Goal: Navigation & Orientation: Find specific page/section

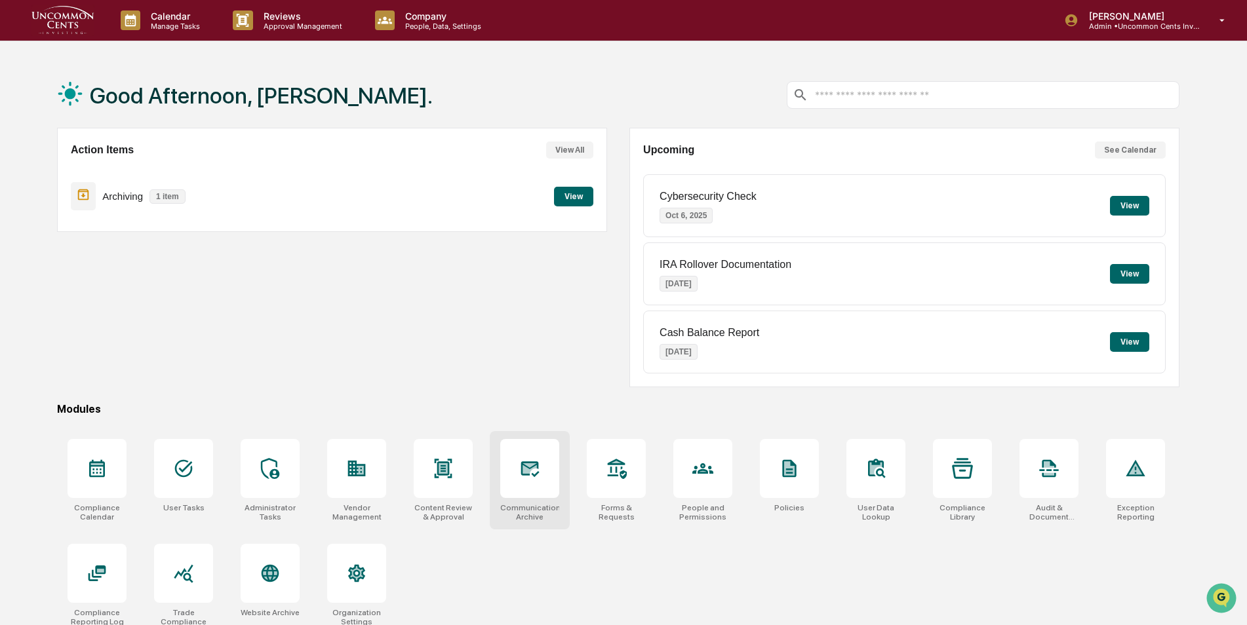
click at [539, 477] on icon at bounding box center [529, 468] width 21 height 21
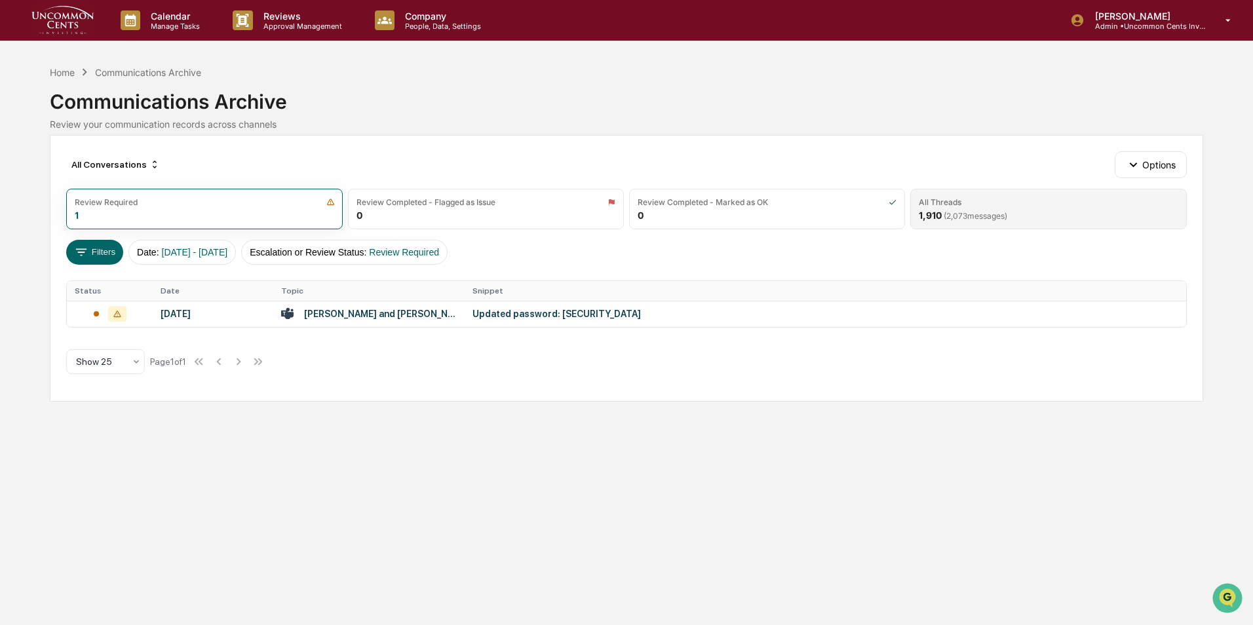
click at [1007, 213] on span "( 2,073 messages)" at bounding box center [976, 216] width 64 height 10
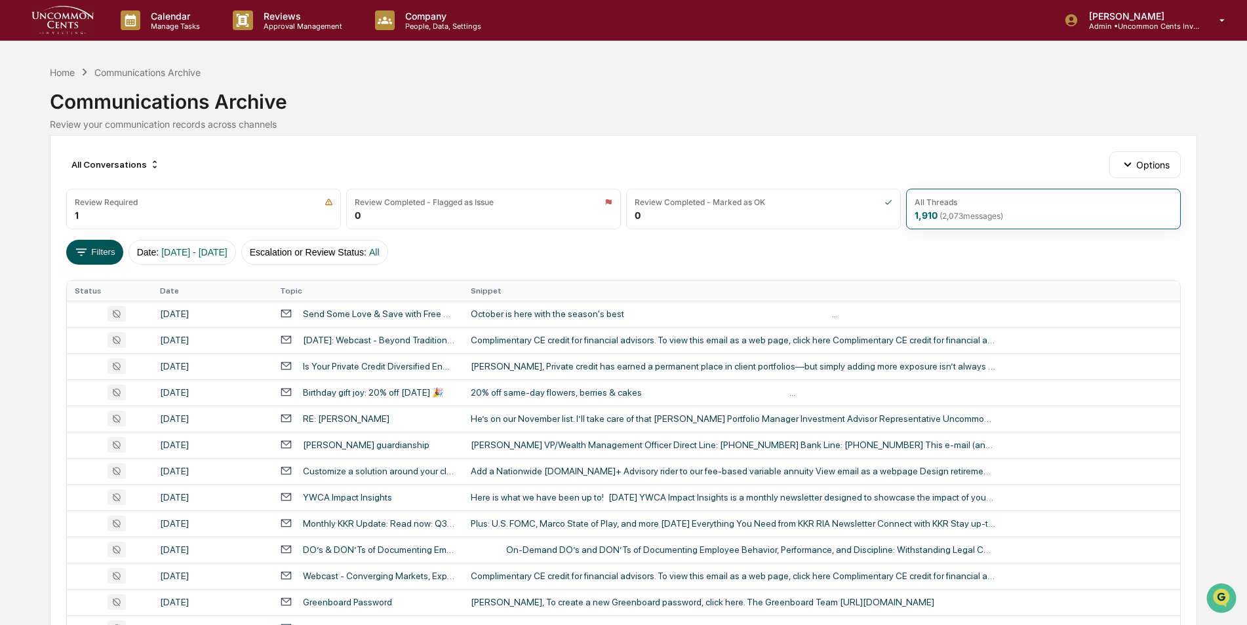
click at [87, 251] on icon at bounding box center [81, 252] width 14 height 14
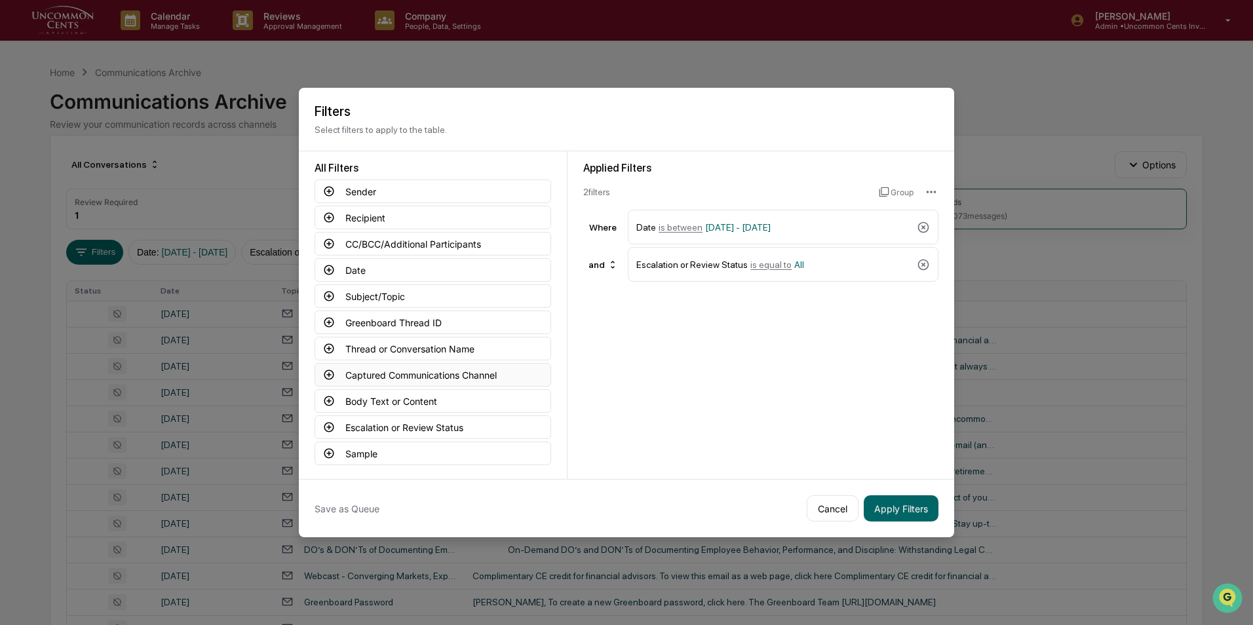
click at [393, 370] on button "Captured Communications Channel" at bounding box center [433, 375] width 237 height 24
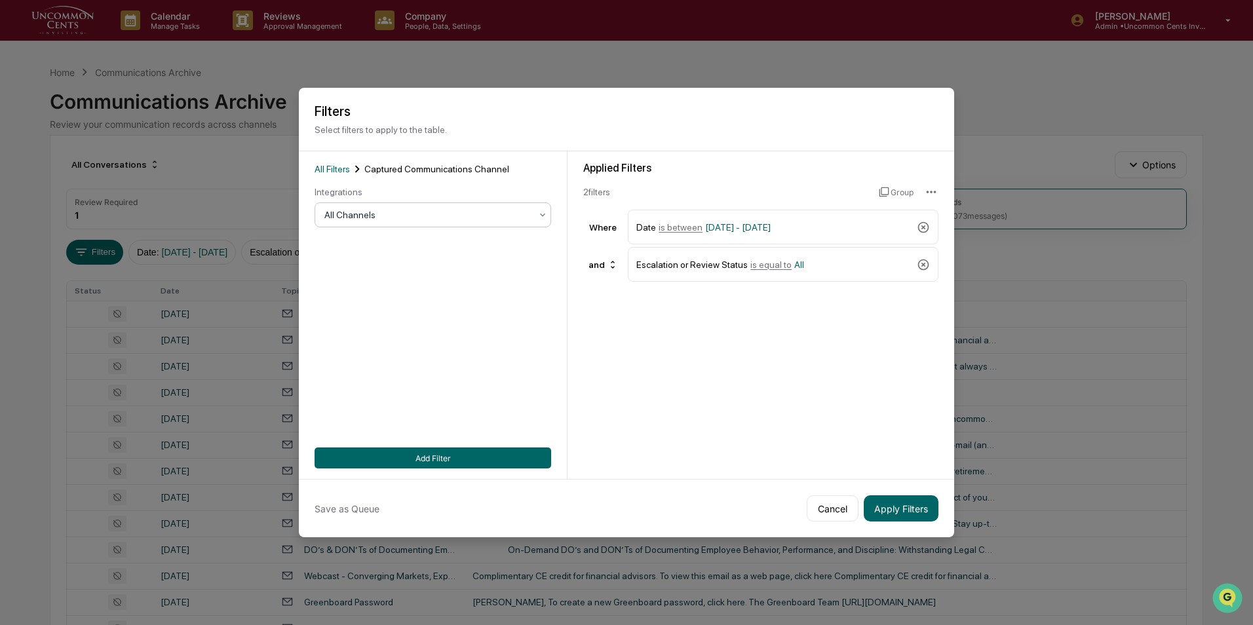
click at [443, 211] on div at bounding box center [427, 214] width 206 height 13
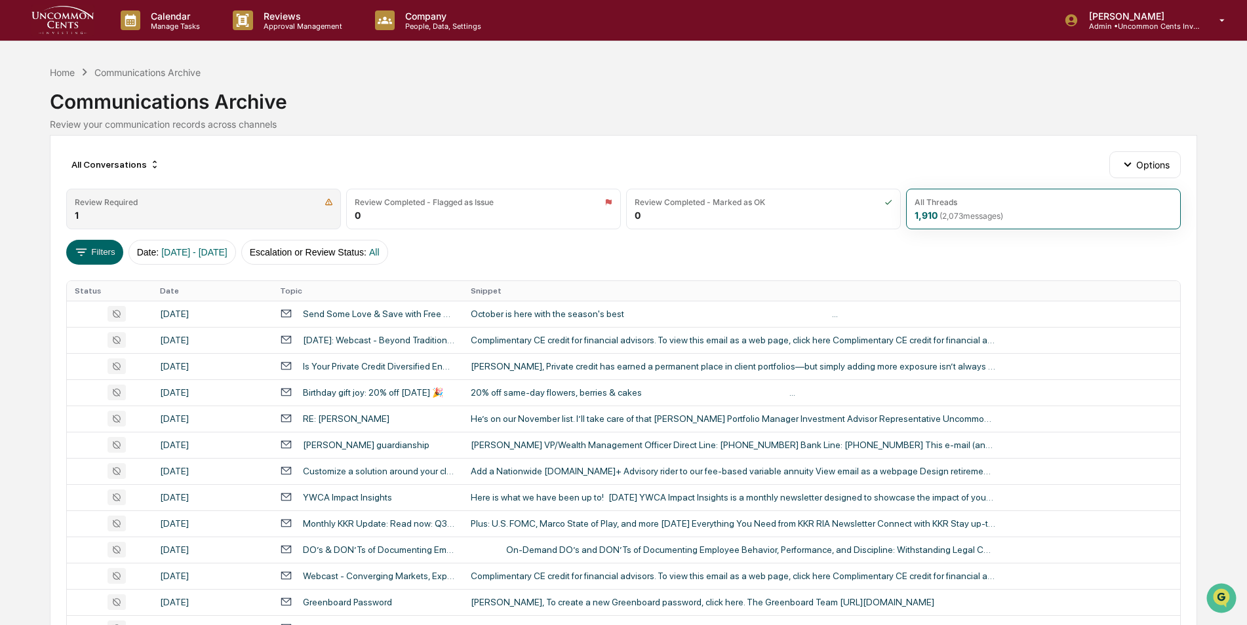
click at [253, 212] on div "Review Required 1" at bounding box center [203, 209] width 275 height 41
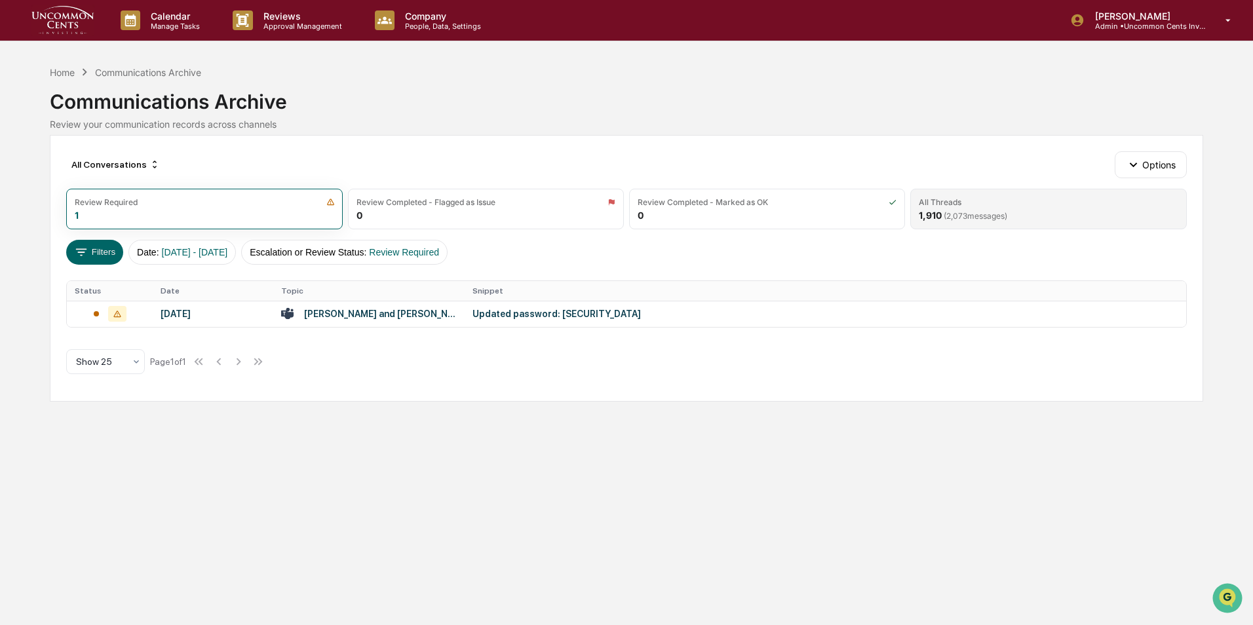
click at [964, 204] on div "All Threads" at bounding box center [1048, 202] width 259 height 10
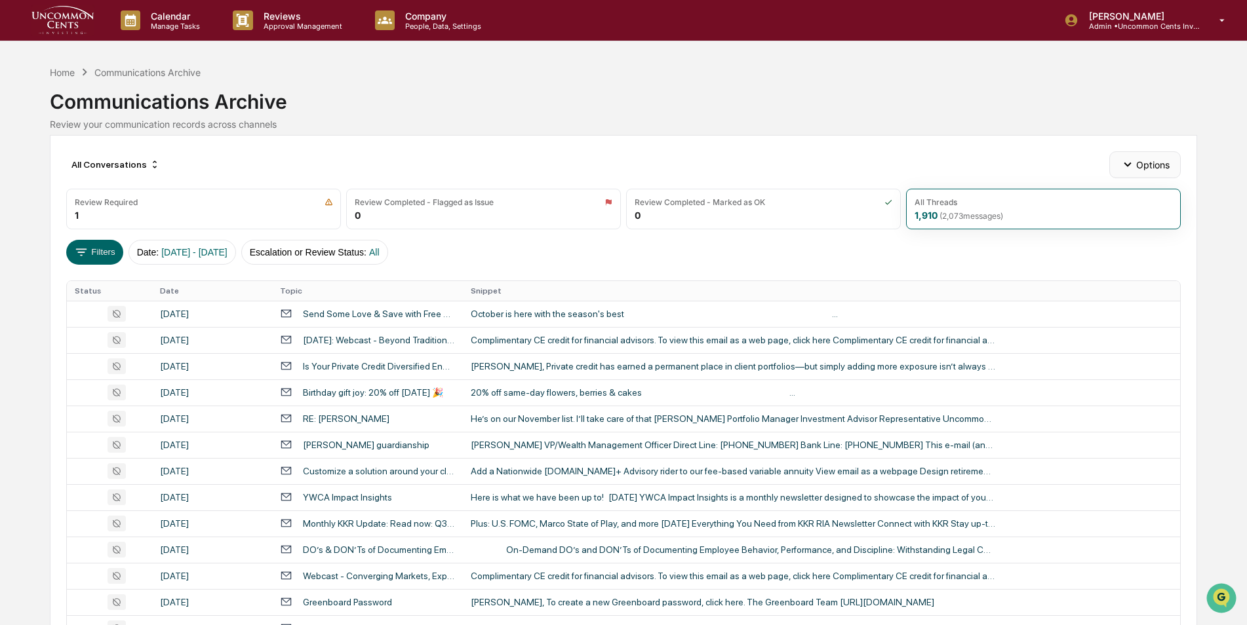
click at [1128, 163] on icon "button" at bounding box center [1127, 164] width 14 height 14
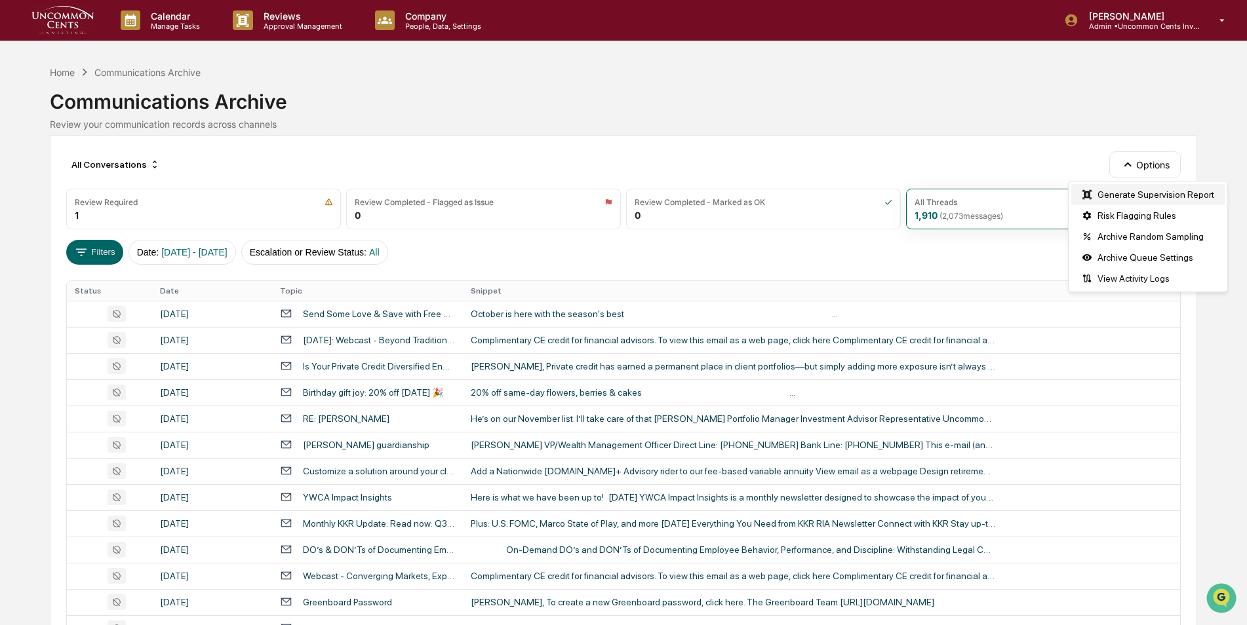
click at [1131, 194] on div "Generate Supervision Report" at bounding box center [1147, 194] width 153 height 21
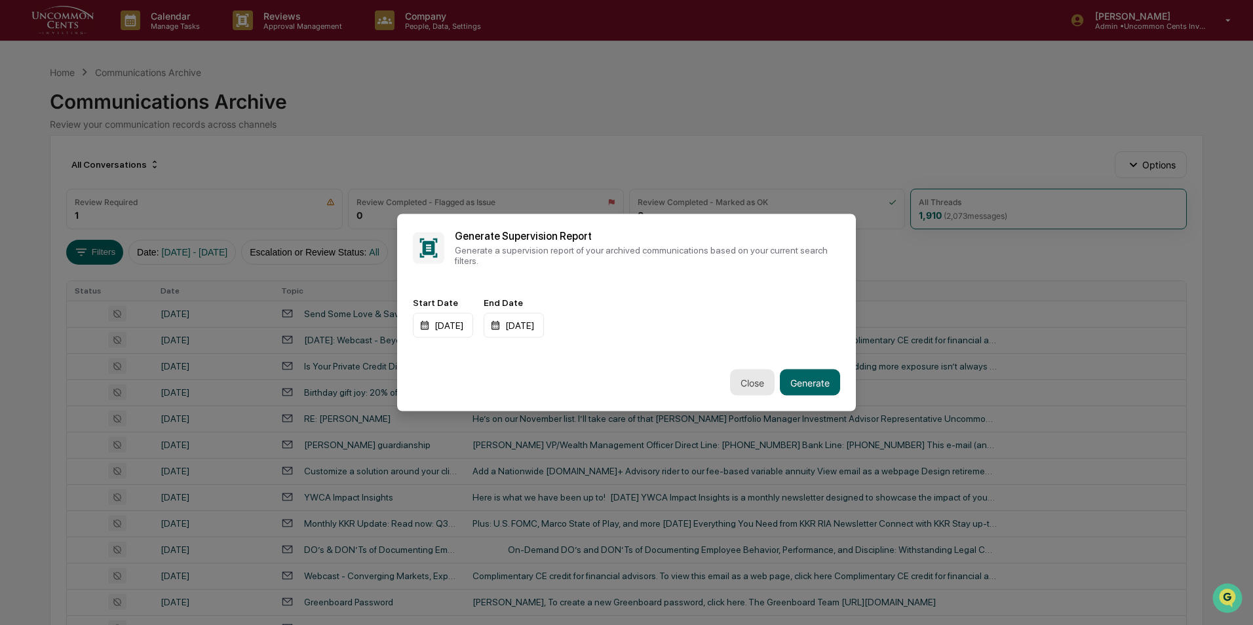
click at [736, 379] on button "Close" at bounding box center [752, 383] width 45 height 26
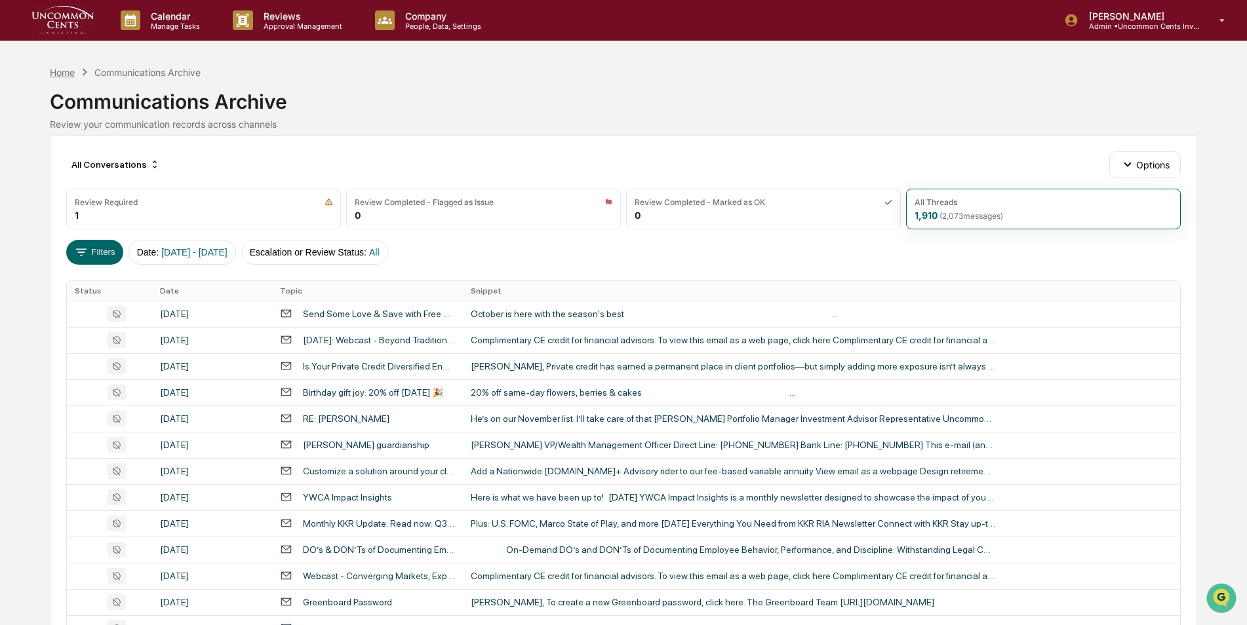
click at [68, 70] on div "Home" at bounding box center [62, 72] width 25 height 11
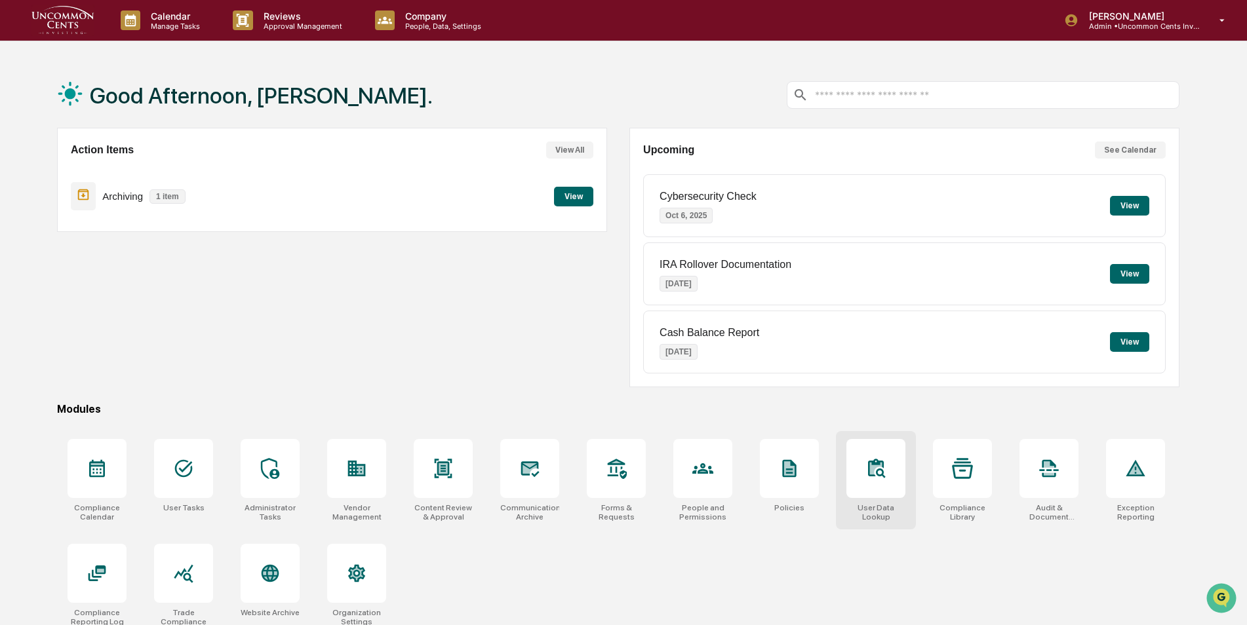
click at [872, 484] on div at bounding box center [875, 468] width 59 height 59
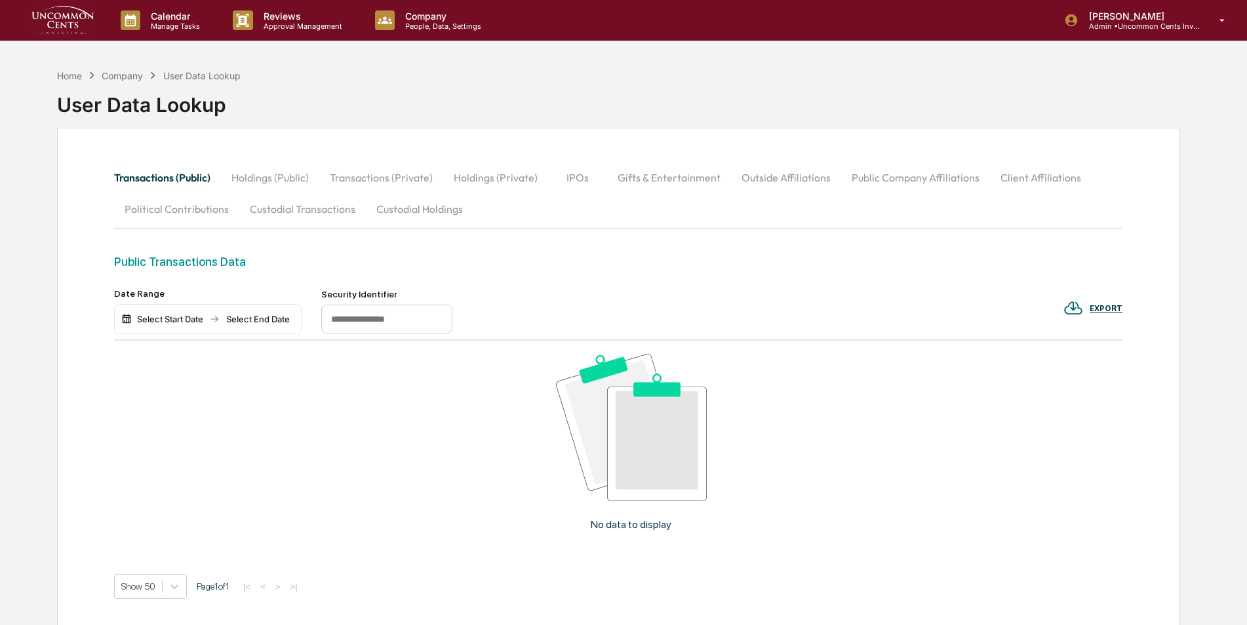
click at [312, 205] on button "Custodial Transactions" at bounding box center [302, 208] width 126 height 31
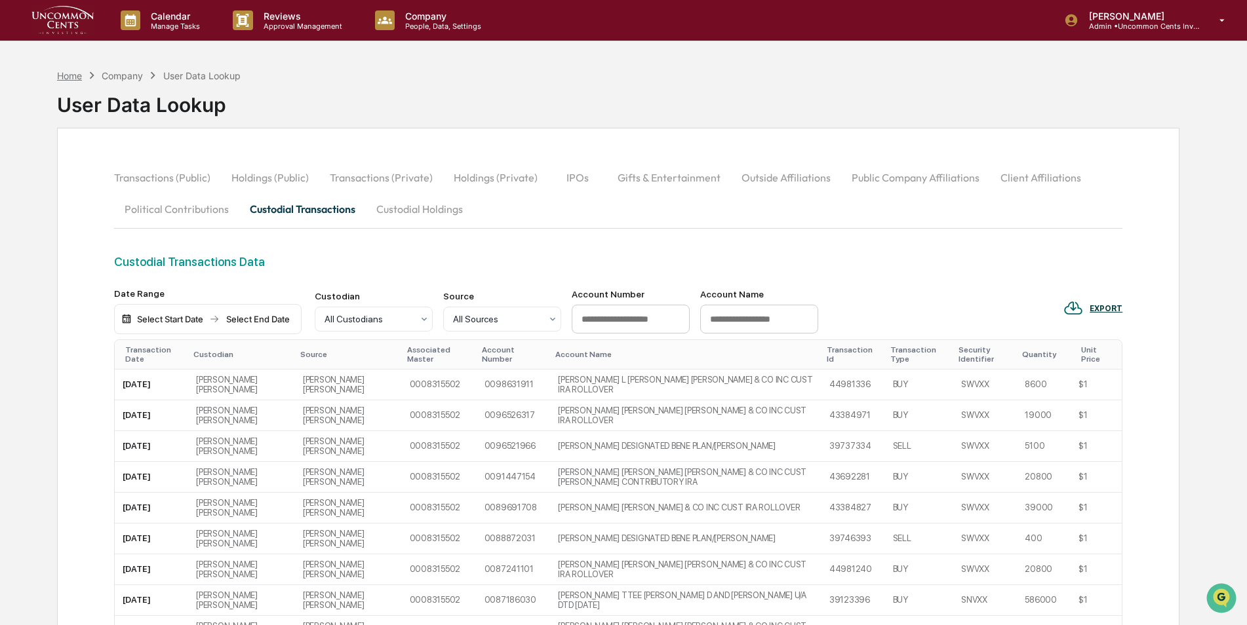
click at [66, 73] on div "Home" at bounding box center [69, 75] width 25 height 11
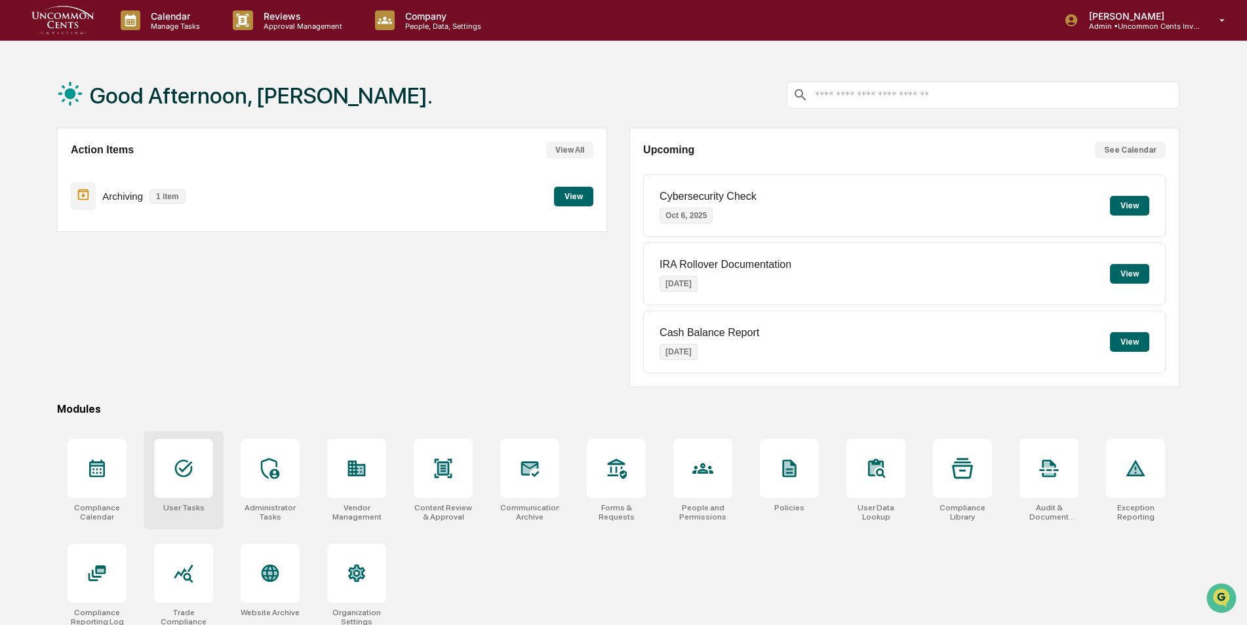
scroll to position [62, 0]
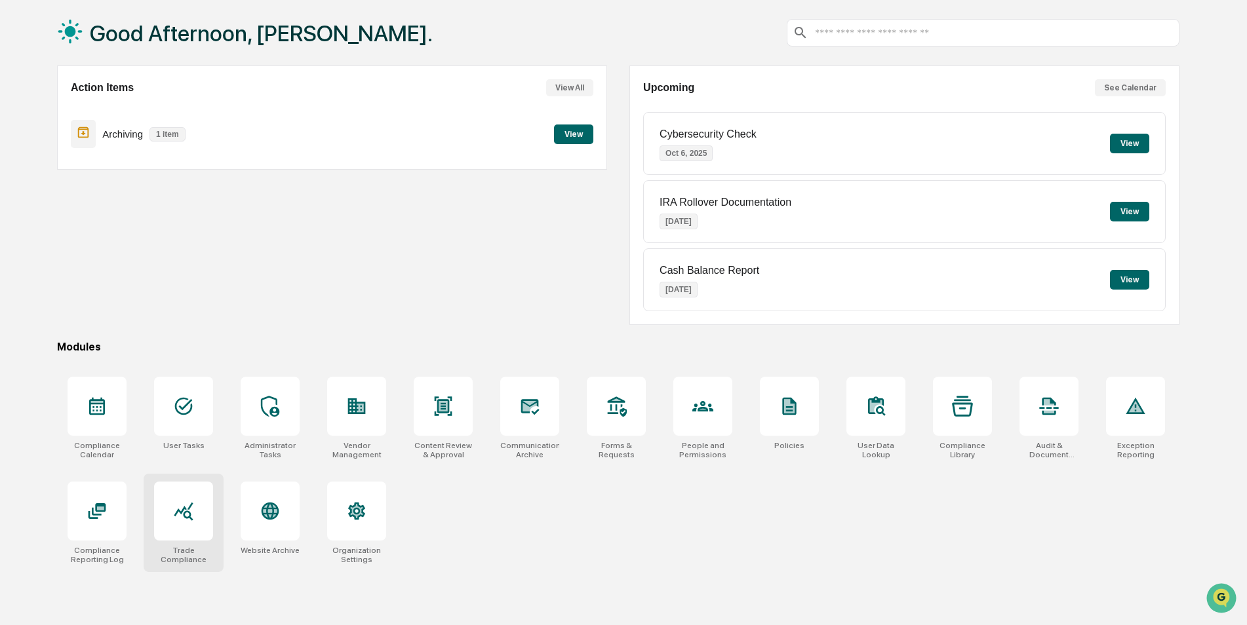
click at [182, 520] on icon at bounding box center [183, 511] width 21 height 21
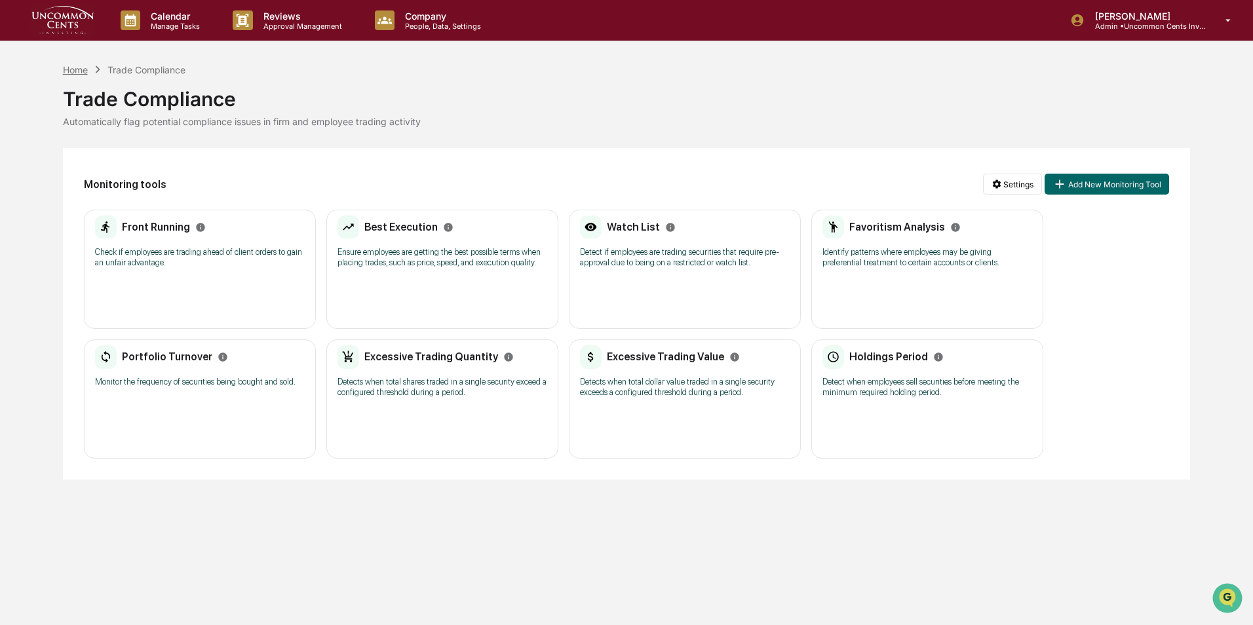
click at [79, 69] on div "Home" at bounding box center [75, 69] width 25 height 11
